Goal: Task Accomplishment & Management: Use online tool/utility

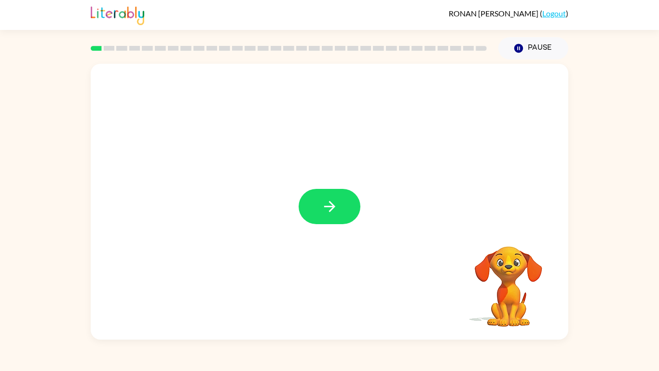
click at [353, 222] on div at bounding box center [330, 206] width 62 height 35
click at [346, 212] on button "button" at bounding box center [330, 206] width 62 height 35
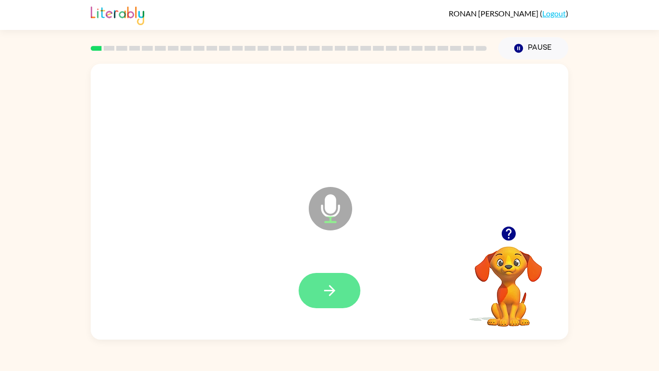
click at [349, 289] on button "button" at bounding box center [330, 290] width 62 height 35
click at [335, 279] on button "button" at bounding box center [330, 290] width 62 height 35
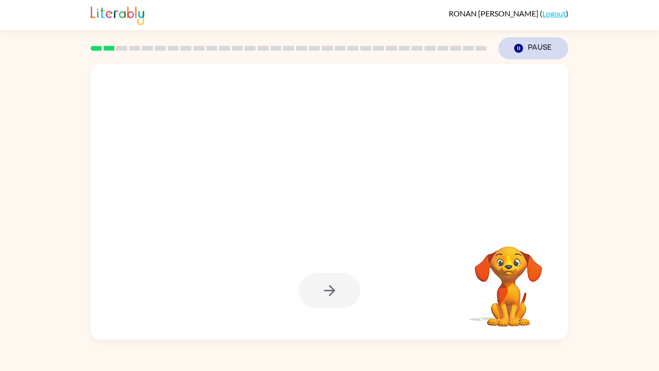
click at [530, 47] on button "Pause Pause" at bounding box center [533, 48] width 70 height 22
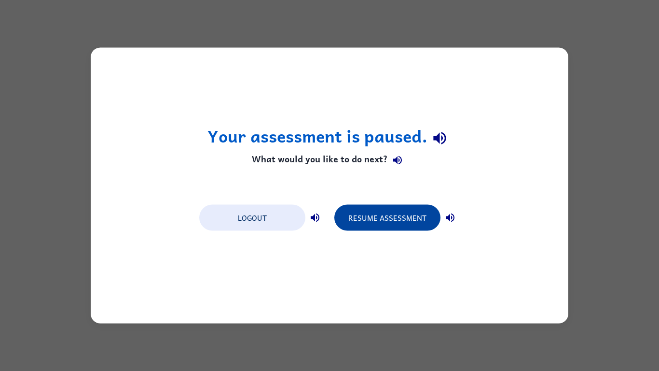
click at [400, 222] on button "Resume Assessment" at bounding box center [387, 218] width 106 height 26
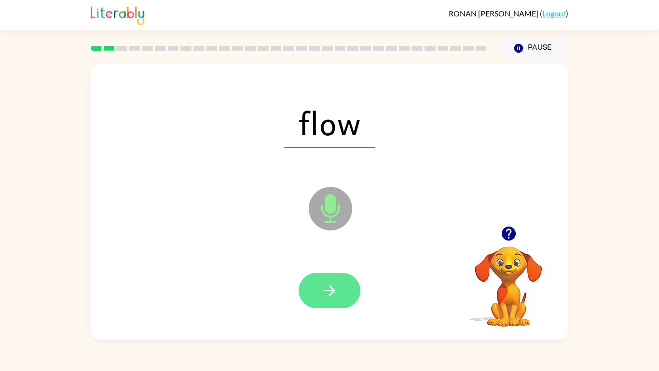
click at [331, 282] on icon "button" at bounding box center [329, 290] width 17 height 17
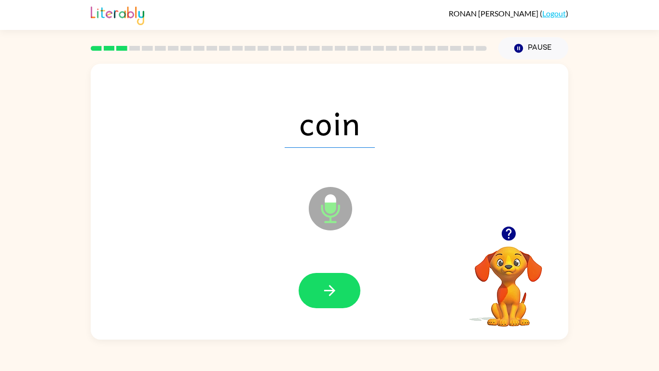
click at [344, 289] on div "[PERSON_NAME] ( Logout ) Pause Pause coin Microphone The Microphone is here whe…" at bounding box center [329, 185] width 659 height 371
click at [333, 282] on icon "button" at bounding box center [329, 290] width 17 height 17
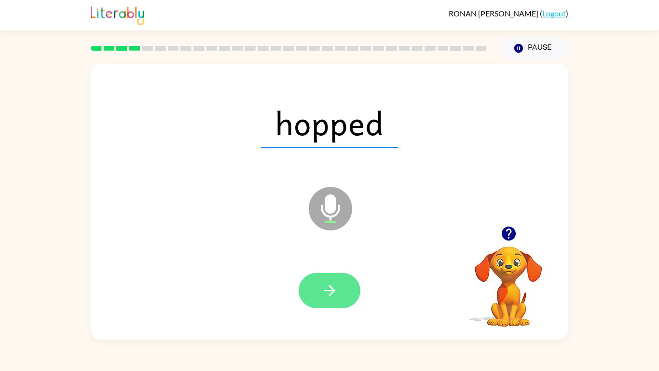
click at [329, 279] on button "button" at bounding box center [330, 290] width 62 height 35
click at [345, 282] on button "button" at bounding box center [330, 290] width 62 height 35
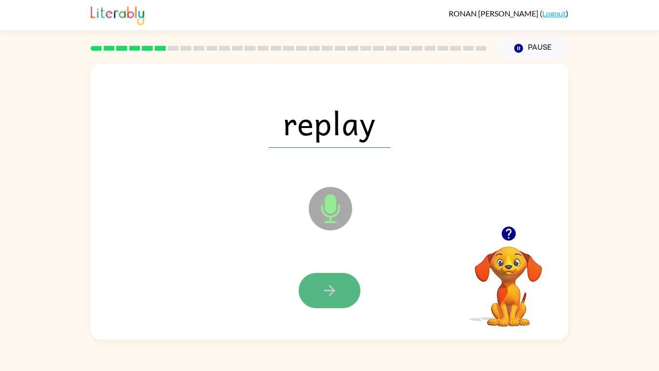
click at [329, 289] on icon "button" at bounding box center [329, 290] width 11 height 11
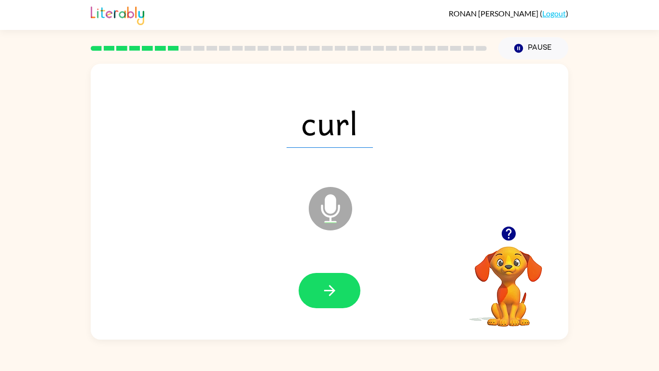
click at [349, 289] on div at bounding box center [329, 290] width 458 height 79
click at [324, 289] on icon "button" at bounding box center [329, 290] width 17 height 17
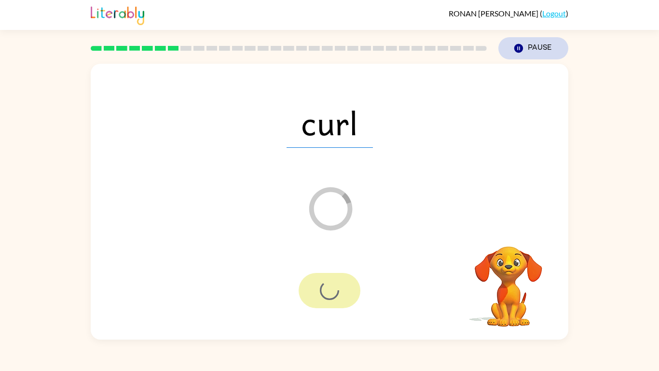
click at [532, 54] on button "Pause Pause" at bounding box center [533, 48] width 70 height 22
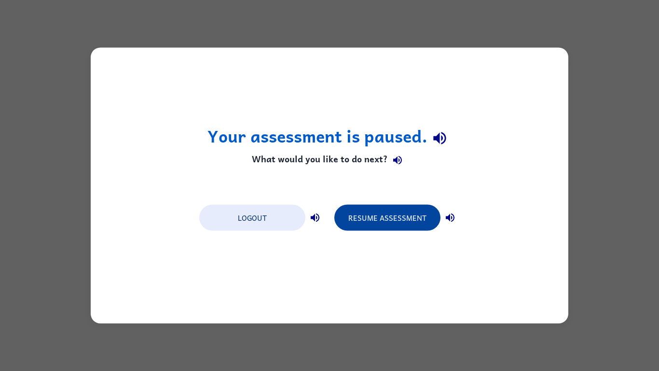
click at [414, 215] on button "Resume Assessment" at bounding box center [387, 218] width 106 height 26
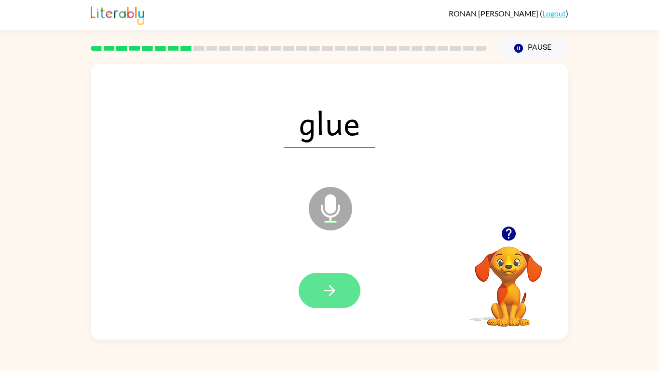
click at [334, 289] on icon "button" at bounding box center [329, 290] width 11 height 11
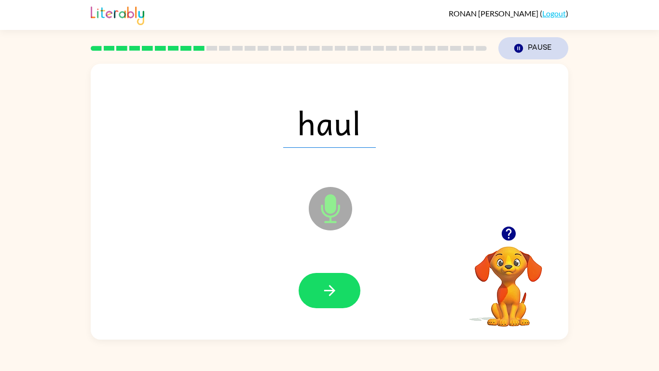
click at [539, 51] on button "Pause Pause" at bounding box center [533, 48] width 70 height 22
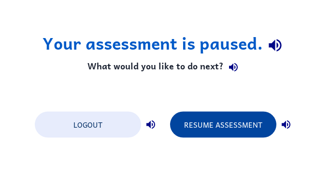
click at [231, 133] on button "Resume Assessment" at bounding box center [223, 125] width 106 height 26
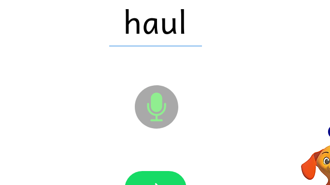
scroll to position [102, 78]
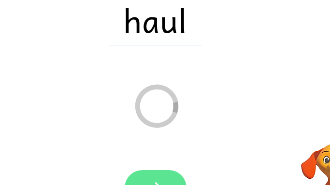
click at [169, 179] on button "button" at bounding box center [155, 187] width 62 height 35
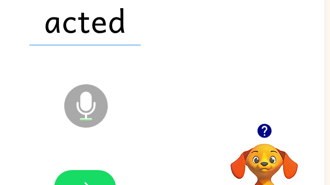
scroll to position [0, 5]
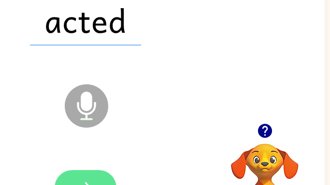
click at [86, 178] on button "button" at bounding box center [86, 187] width 62 height 35
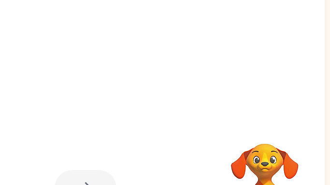
click at [89, 180] on div at bounding box center [86, 187] width 62 height 35
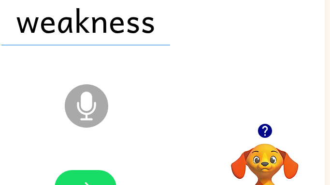
scroll to position [0, 0]
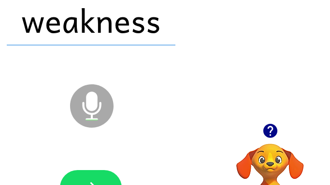
click at [308, 135] on div at bounding box center [269, 131] width 97 height 25
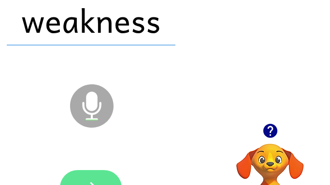
click at [97, 172] on button "button" at bounding box center [91, 187] width 62 height 35
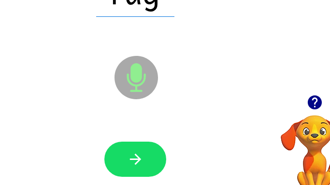
scroll to position [131, 105]
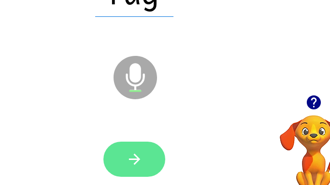
click at [134, 159] on icon "button" at bounding box center [133, 159] width 11 height 11
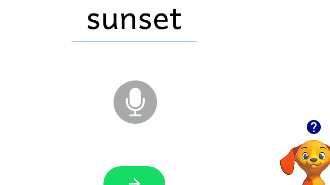
scroll to position [107, 105]
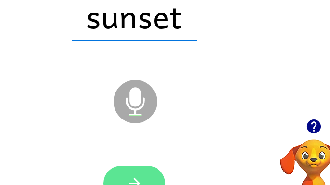
click at [138, 181] on icon "button" at bounding box center [134, 183] width 17 height 17
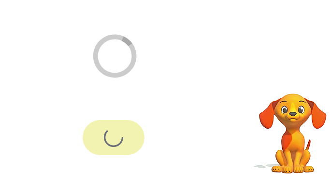
scroll to position [152, 125]
click at [285, 136] on video "Your browser must support playing .mp4 files to use Literably. Please try using…" at bounding box center [292, 127] width 97 height 97
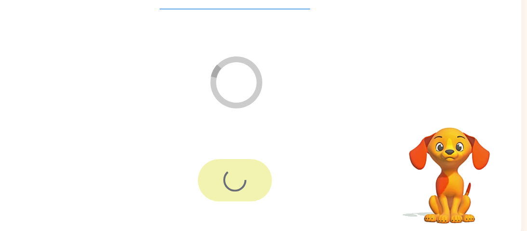
scroll to position [108, 0]
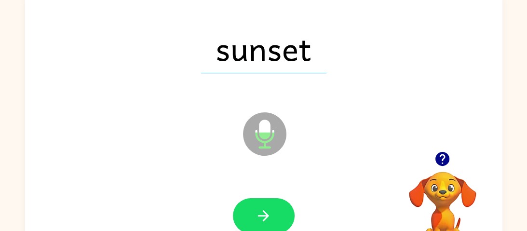
scroll to position [78, 0]
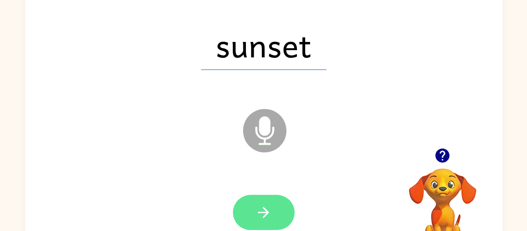
click at [274, 205] on button "button" at bounding box center [264, 212] width 62 height 35
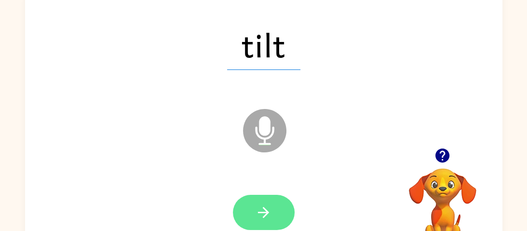
click at [275, 216] on button "button" at bounding box center [264, 212] width 62 height 35
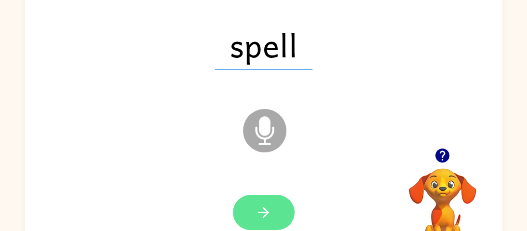
click at [277, 213] on button "button" at bounding box center [264, 212] width 62 height 35
click at [270, 214] on icon "button" at bounding box center [263, 212] width 17 height 17
click at [272, 214] on icon "button" at bounding box center [263, 212] width 17 height 17
click at [249, 208] on button "button" at bounding box center [264, 212] width 62 height 35
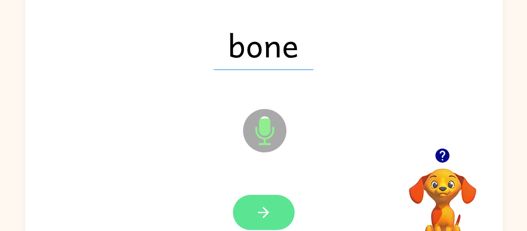
click at [269, 199] on button "button" at bounding box center [264, 212] width 62 height 35
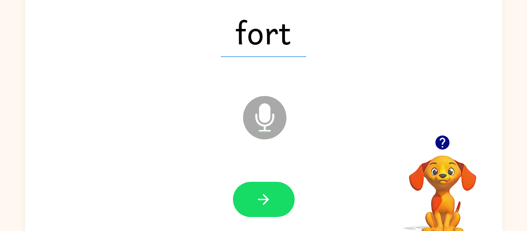
scroll to position [91, 0]
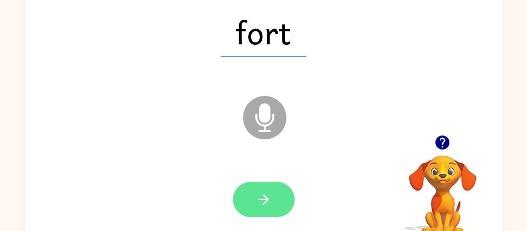
click at [260, 188] on button "button" at bounding box center [264, 199] width 62 height 35
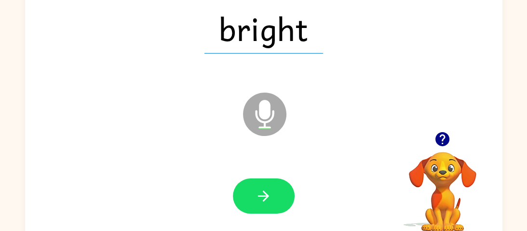
scroll to position [95, 0]
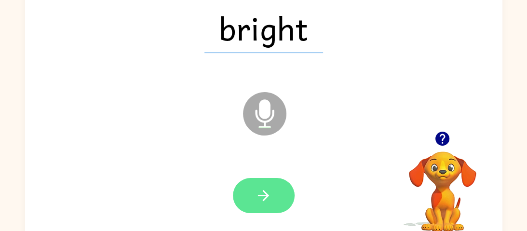
click at [256, 178] on button "button" at bounding box center [264, 195] width 62 height 35
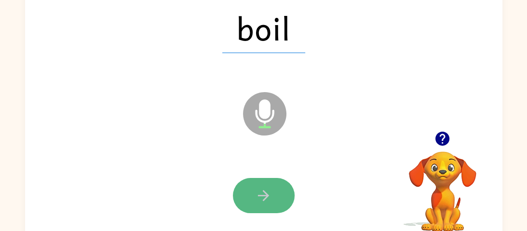
click at [281, 206] on button "button" at bounding box center [264, 195] width 62 height 35
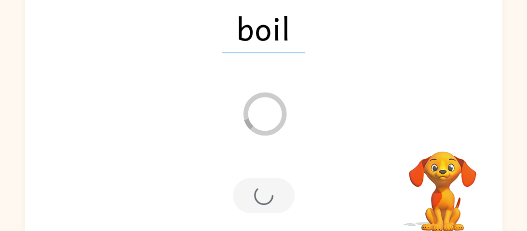
click at [275, 214] on div at bounding box center [264, 195] width 458 height 79
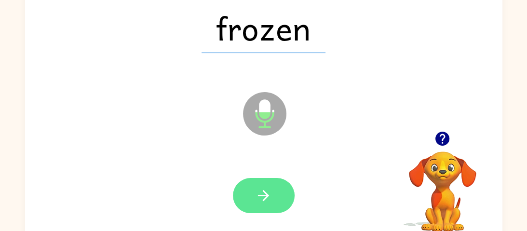
click at [270, 203] on icon "button" at bounding box center [263, 195] width 17 height 17
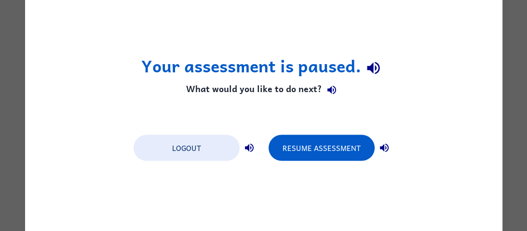
scroll to position [0, 0]
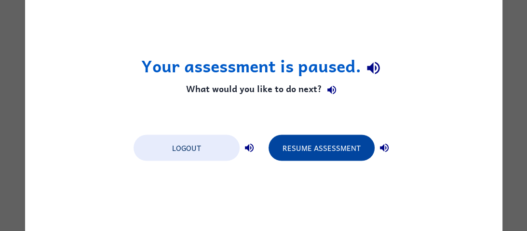
click at [315, 152] on button "Resume Assessment" at bounding box center [322, 148] width 106 height 26
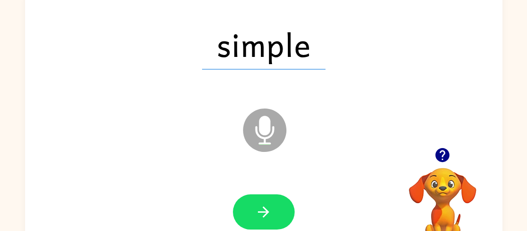
scroll to position [80, 0]
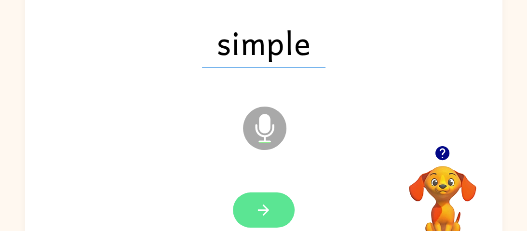
click at [274, 219] on button "button" at bounding box center [264, 210] width 62 height 35
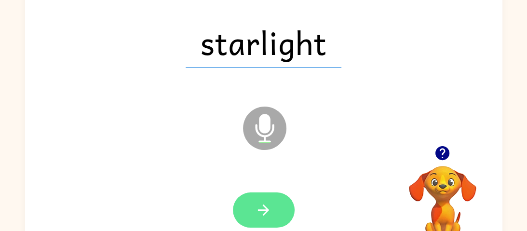
click at [264, 208] on icon "button" at bounding box center [263, 210] width 17 height 17
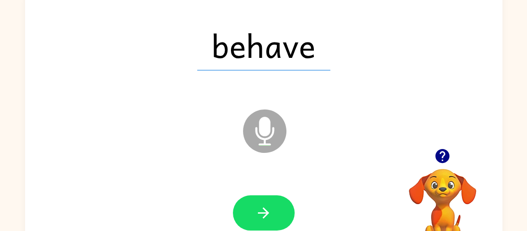
scroll to position [78, 0]
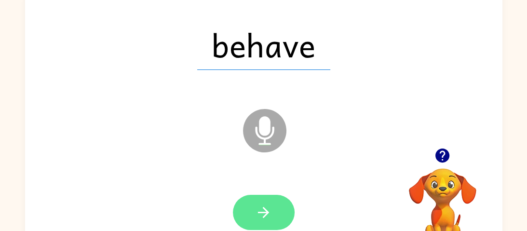
click at [272, 207] on button "button" at bounding box center [264, 212] width 62 height 35
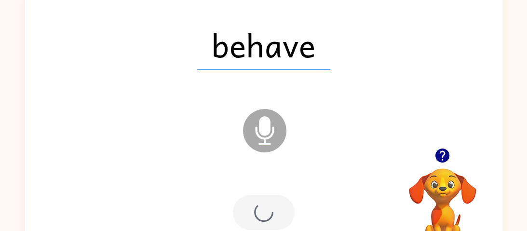
click at [273, 213] on div at bounding box center [264, 212] width 62 height 35
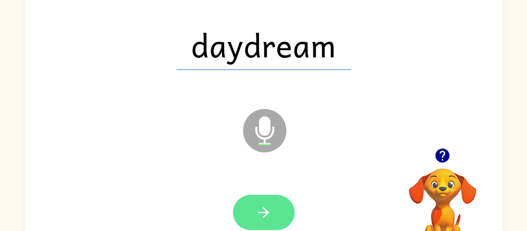
click at [268, 216] on icon "button" at bounding box center [263, 212] width 17 height 17
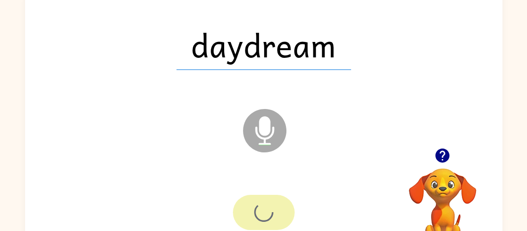
click at [276, 216] on div at bounding box center [264, 212] width 62 height 35
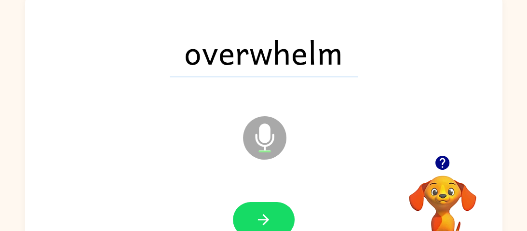
scroll to position [77, 0]
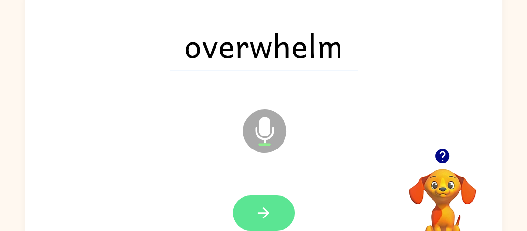
click at [266, 207] on icon "button" at bounding box center [263, 213] width 17 height 17
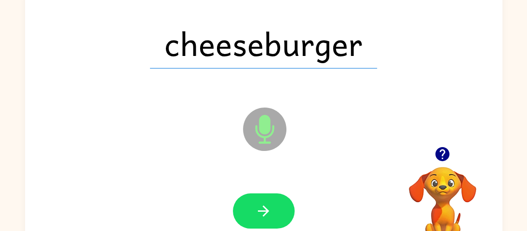
scroll to position [82, 0]
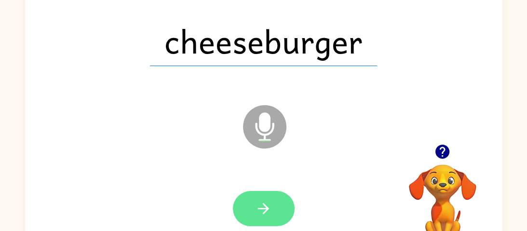
click at [259, 210] on icon "button" at bounding box center [263, 208] width 17 height 17
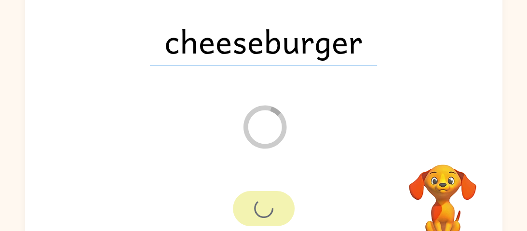
scroll to position [64, 0]
